Goal: Task Accomplishment & Management: Manage account settings

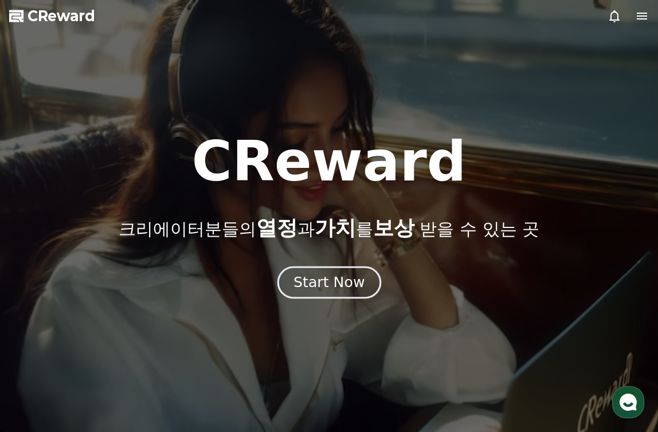
click at [336, 288] on div "Start Now" at bounding box center [328, 282] width 71 height 19
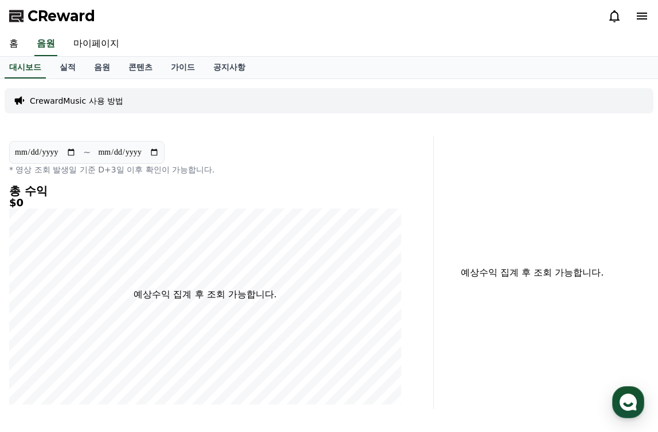
click at [647, 23] on div at bounding box center [627, 16] width 41 height 18
click at [645, 19] on icon at bounding box center [642, 16] width 10 height 7
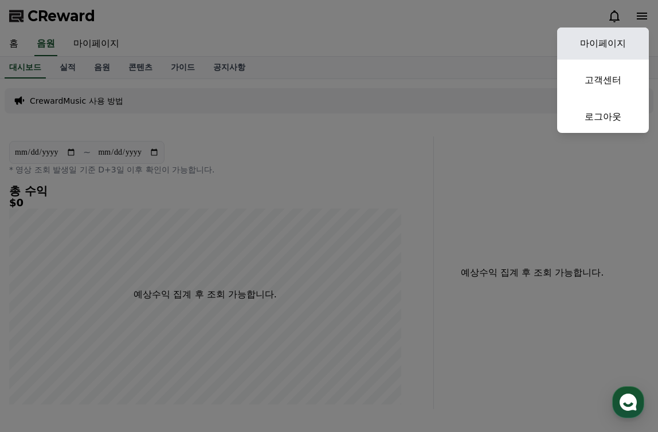
click at [621, 40] on link "마이페이지" at bounding box center [603, 44] width 92 height 32
select select "**********"
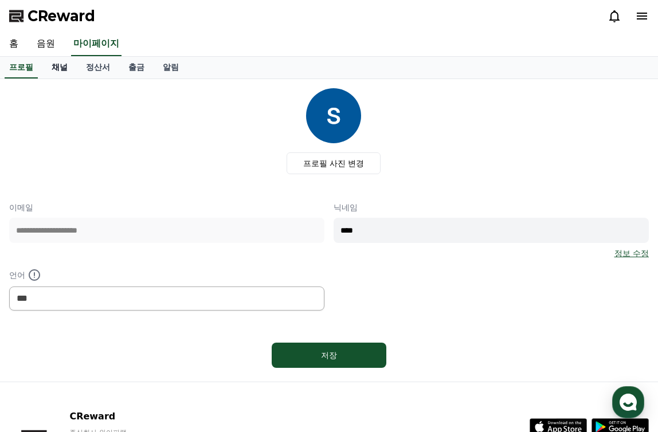
click at [68, 72] on link "채널" at bounding box center [59, 68] width 34 height 22
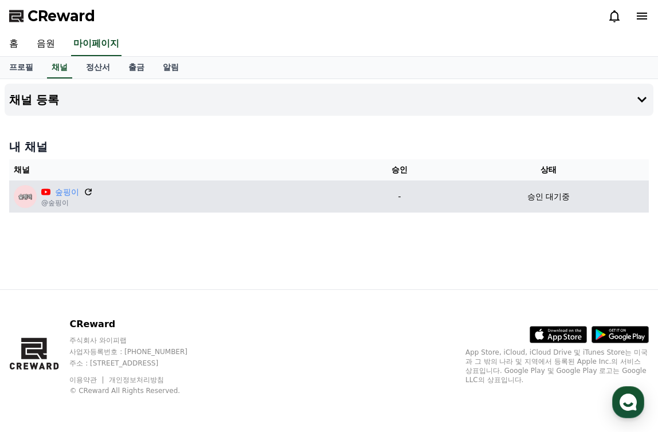
click at [83, 188] on icon at bounding box center [88, 192] width 10 height 10
click at [88, 192] on icon at bounding box center [88, 192] width 10 height 10
click at [88, 194] on icon at bounding box center [88, 192] width 10 height 10
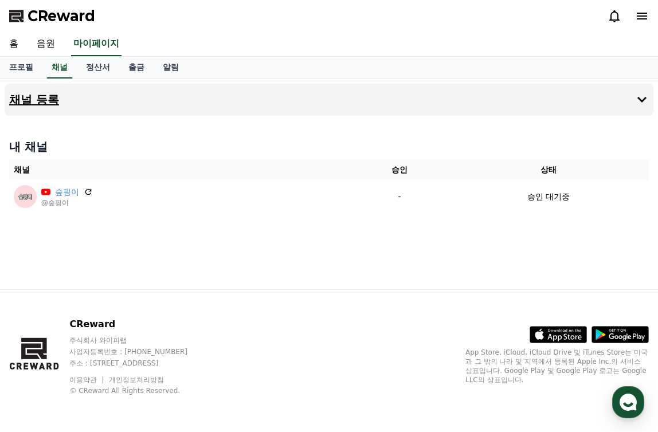
click at [340, 99] on button "채널 등록" at bounding box center [329, 100] width 649 height 32
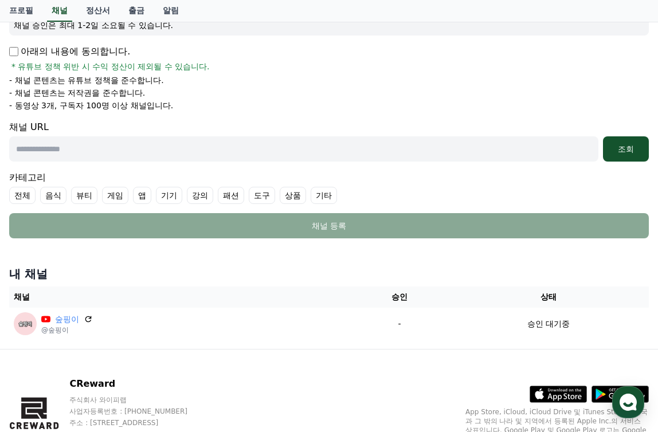
scroll to position [229, 0]
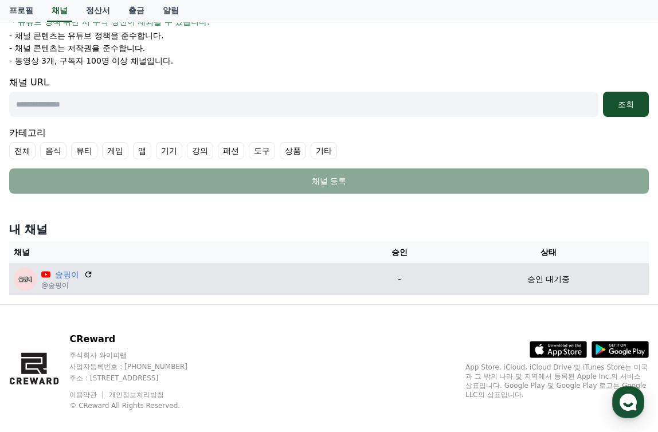
click at [244, 281] on div "숲핑이 @숲핑이" at bounding box center [180, 279] width 332 height 23
